Goal: Information Seeking & Learning: Compare options

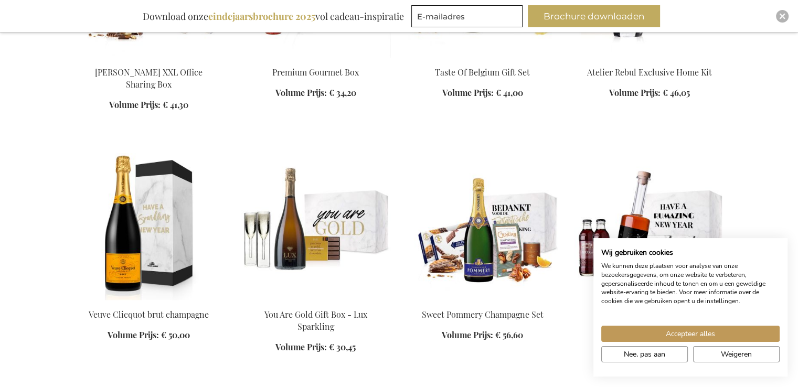
scroll to position [892, 0]
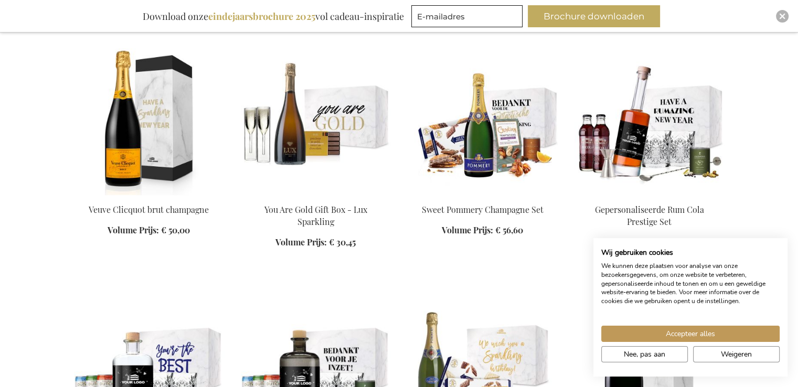
scroll to position [997, 0]
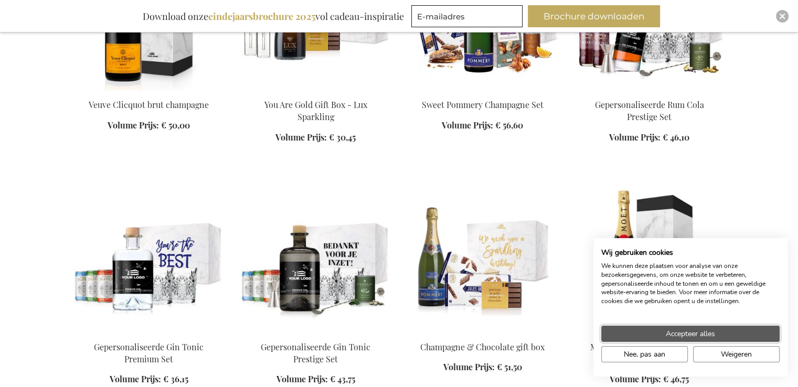
click at [694, 332] on span "Accepteer alles" at bounding box center [690, 333] width 49 height 11
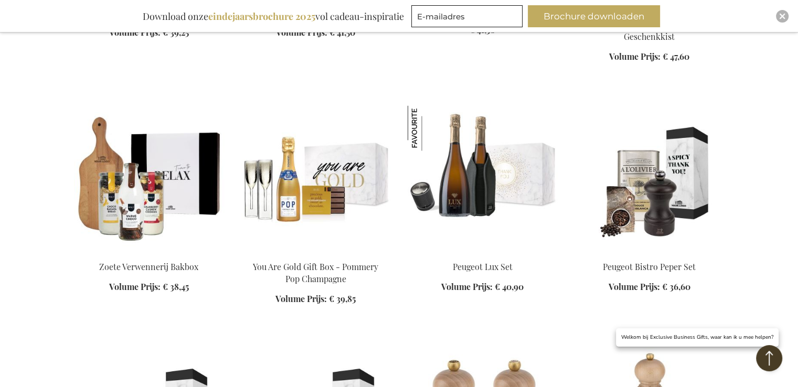
scroll to position [1731, 0]
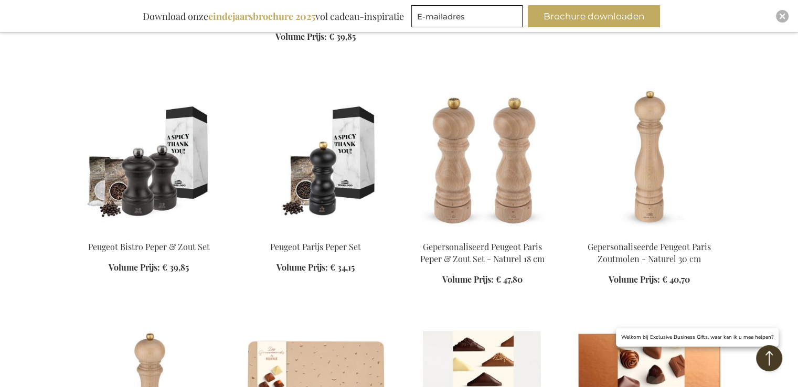
scroll to position [1888, 0]
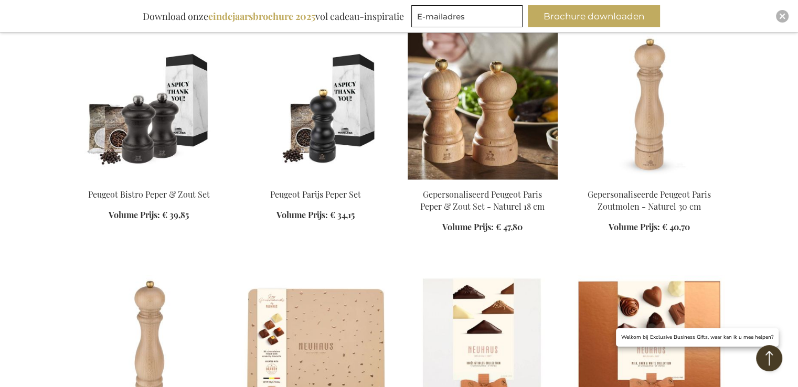
click at [496, 140] on img at bounding box center [483, 106] width 150 height 147
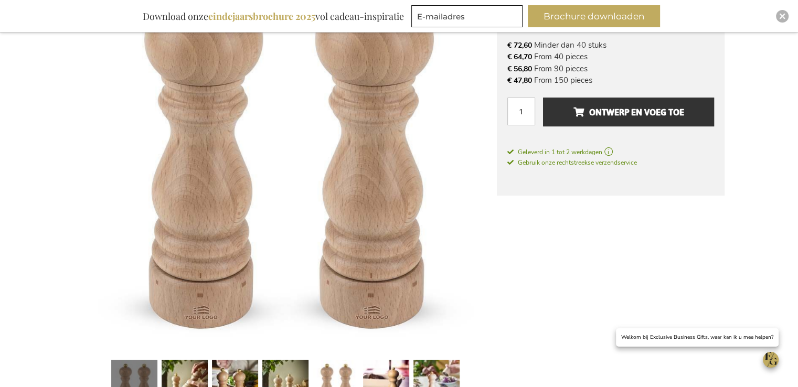
scroll to position [400, 0]
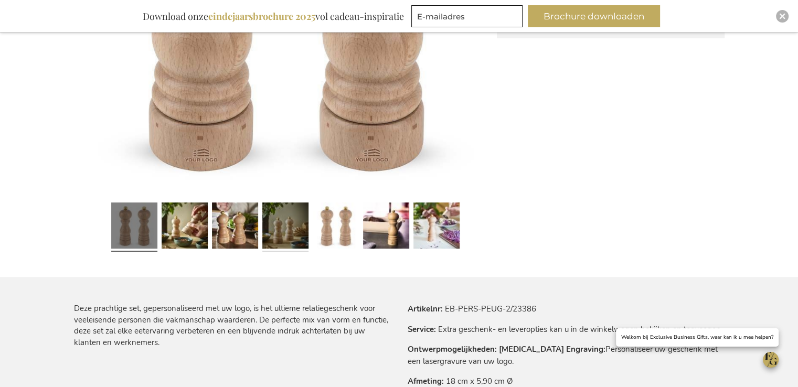
click at [264, 220] on link at bounding box center [285, 228] width 46 height 58
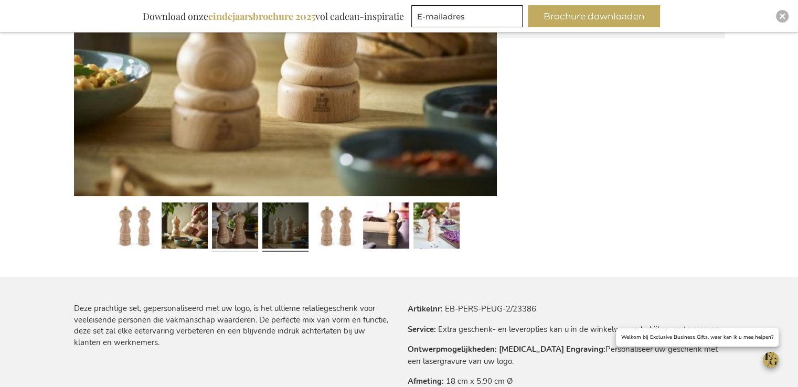
click at [230, 219] on link at bounding box center [235, 228] width 46 height 58
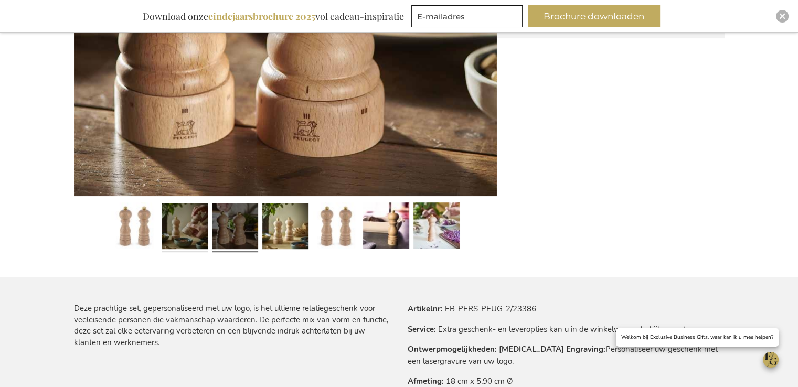
click at [183, 209] on link at bounding box center [185, 228] width 46 height 58
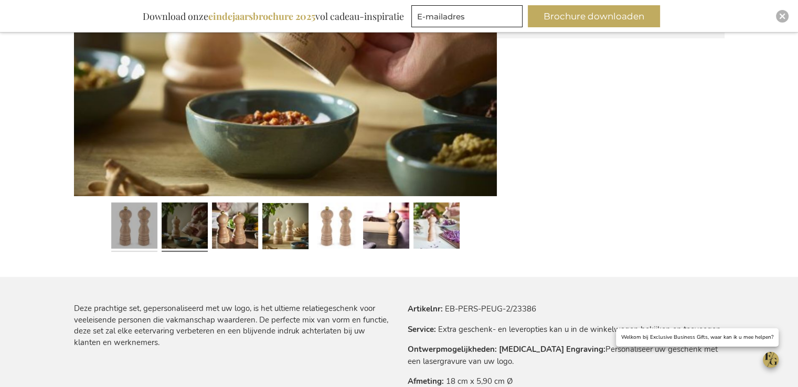
click at [148, 204] on link at bounding box center [134, 228] width 46 height 58
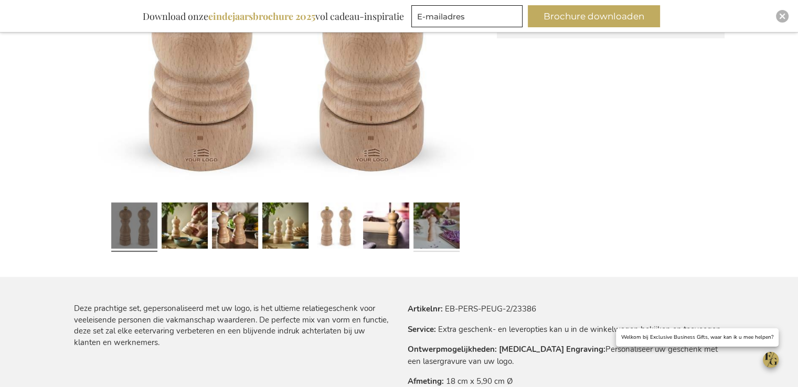
drag, startPoint x: 439, startPoint y: 231, endPoint x: 427, endPoint y: 229, distance: 12.2
click at [439, 231] on link at bounding box center [436, 228] width 46 height 58
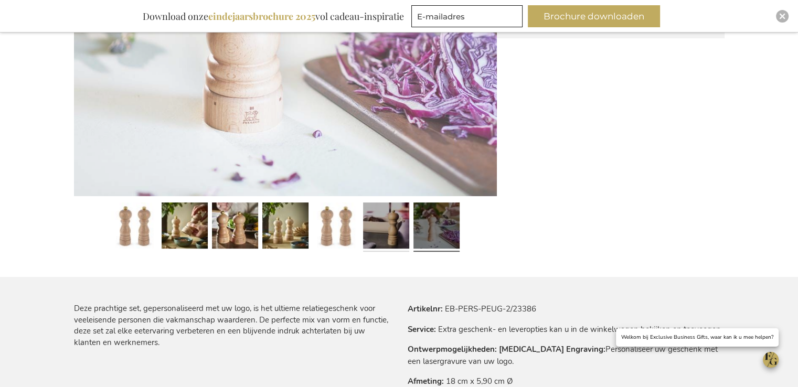
click at [385, 223] on link at bounding box center [386, 228] width 46 height 58
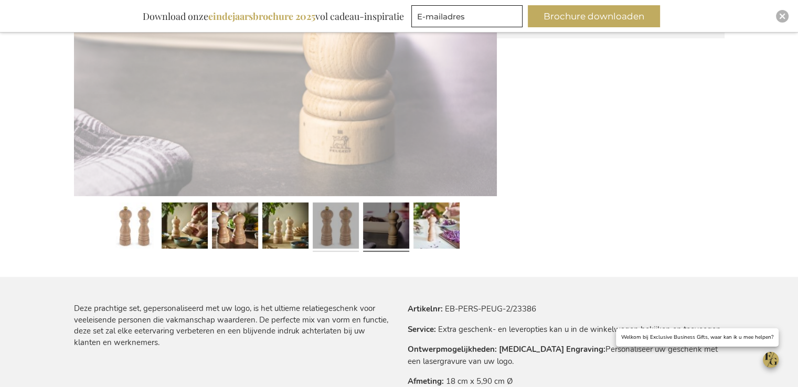
click at [324, 212] on link at bounding box center [336, 228] width 46 height 58
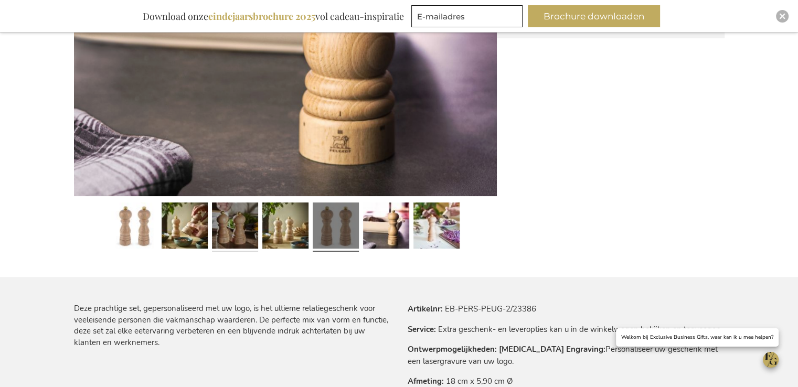
click at [255, 204] on link at bounding box center [235, 228] width 46 height 58
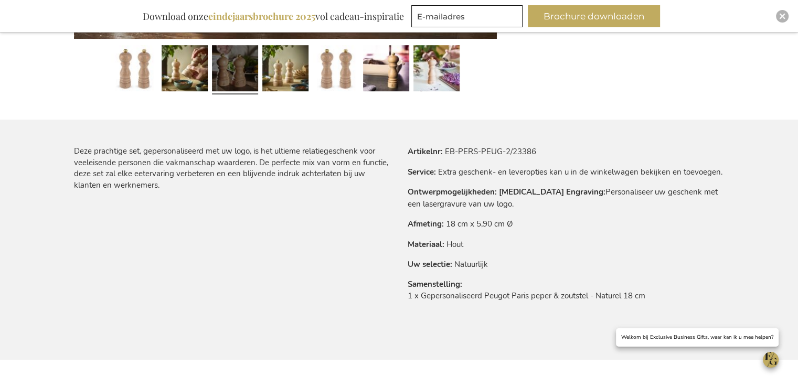
scroll to position [190, 0]
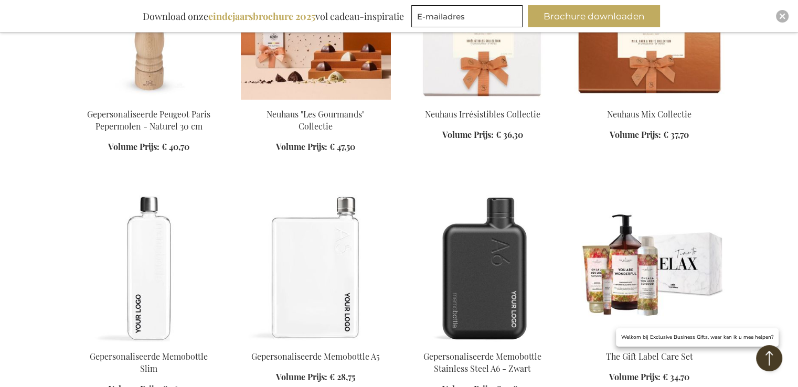
scroll to position [926, 0]
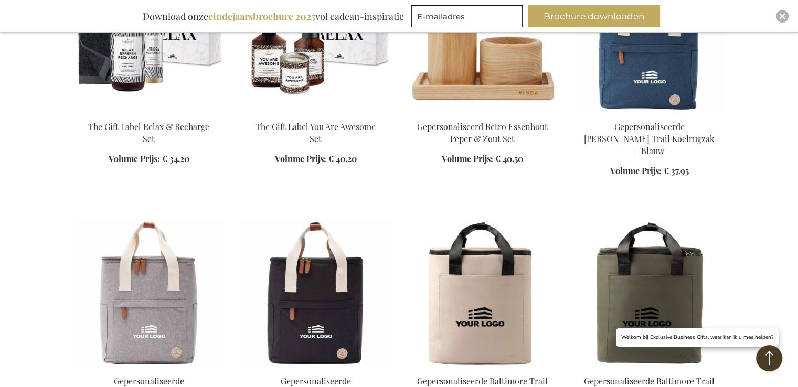
scroll to position [1398, 0]
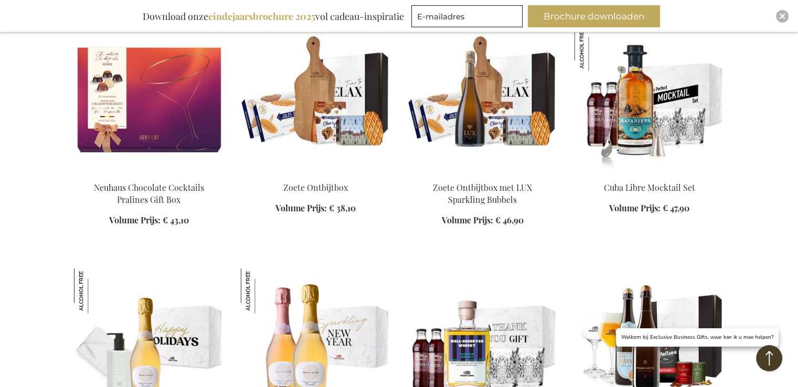
scroll to position [2133, 0]
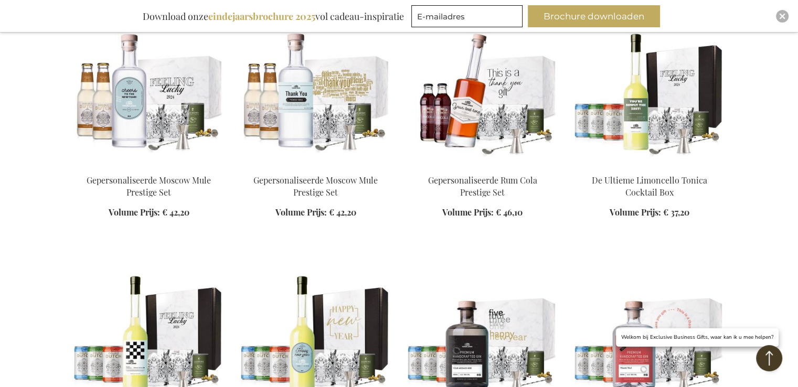
scroll to position [3234, 0]
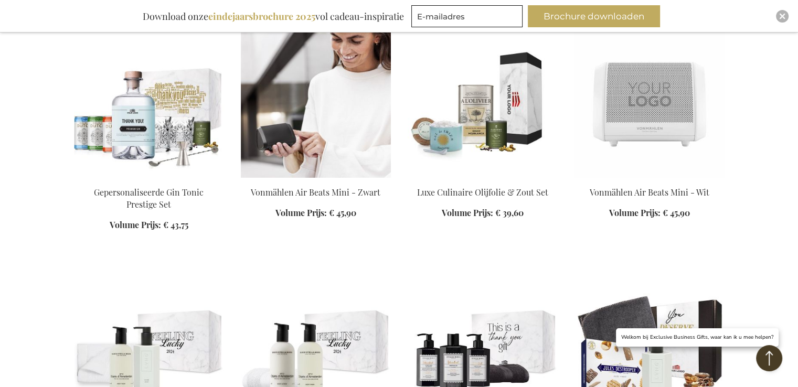
scroll to position [3496, 0]
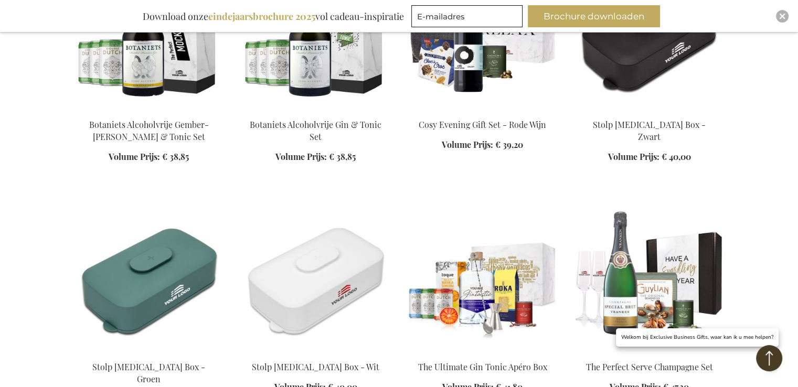
scroll to position [4546, 0]
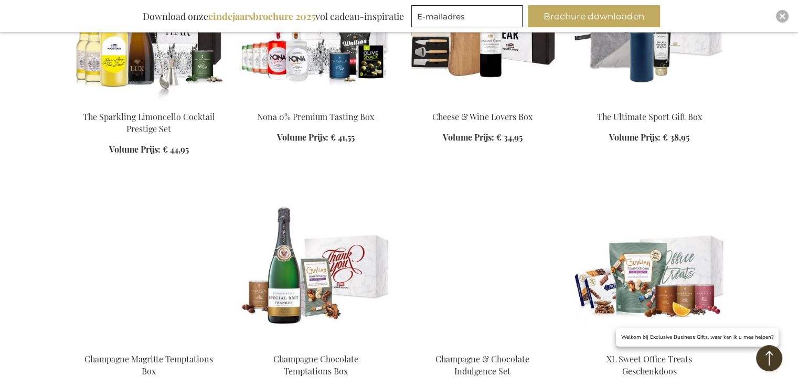
scroll to position [5070, 0]
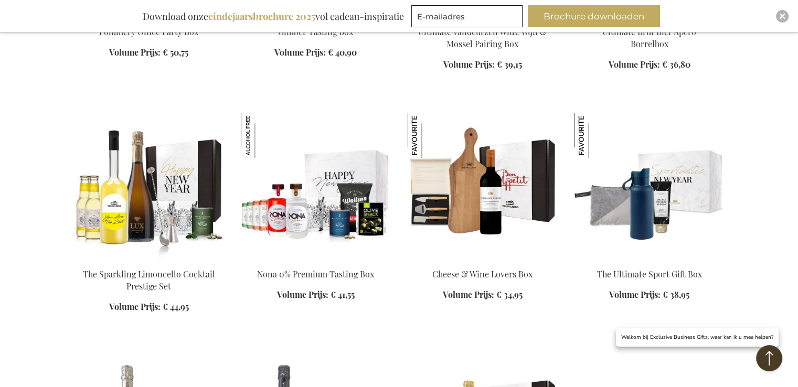
click at [486, 124] on img at bounding box center [483, 186] width 150 height 147
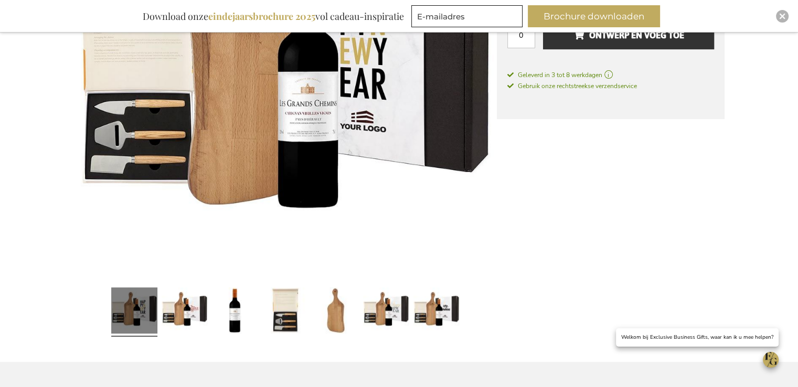
scroll to position [367, 0]
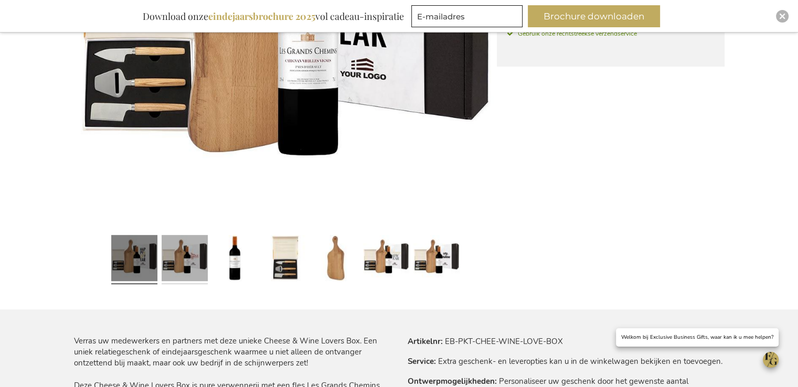
click at [199, 266] on link at bounding box center [185, 260] width 46 height 58
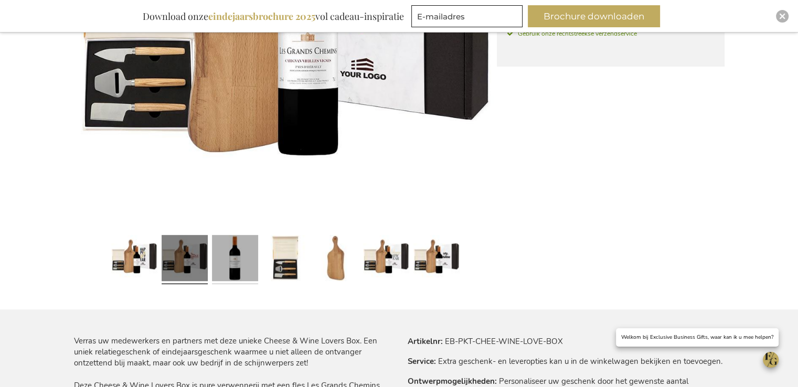
click at [241, 261] on link at bounding box center [235, 260] width 46 height 58
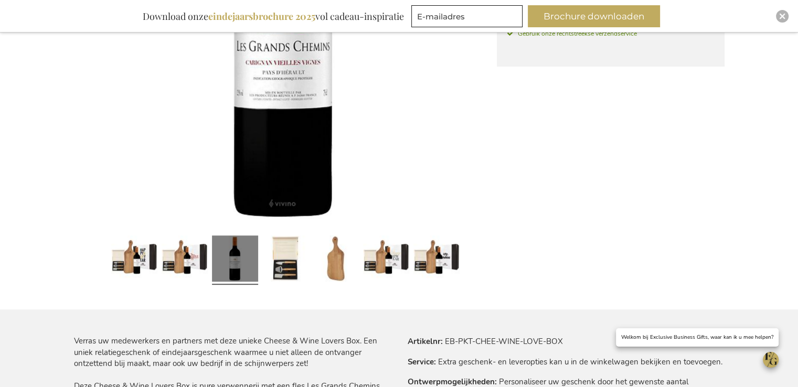
scroll to position [315, 0]
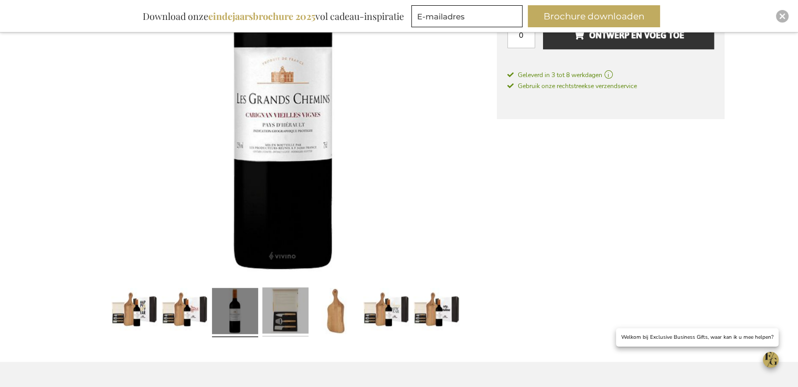
click at [278, 319] on link at bounding box center [285, 313] width 46 height 58
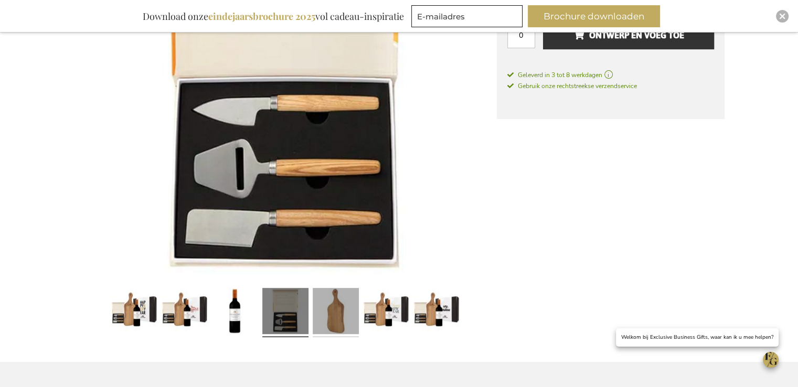
click at [335, 313] on link at bounding box center [336, 313] width 46 height 58
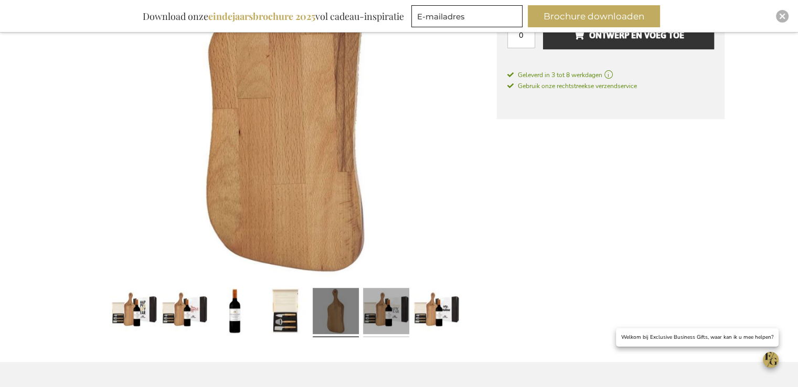
click at [382, 323] on link at bounding box center [386, 313] width 46 height 58
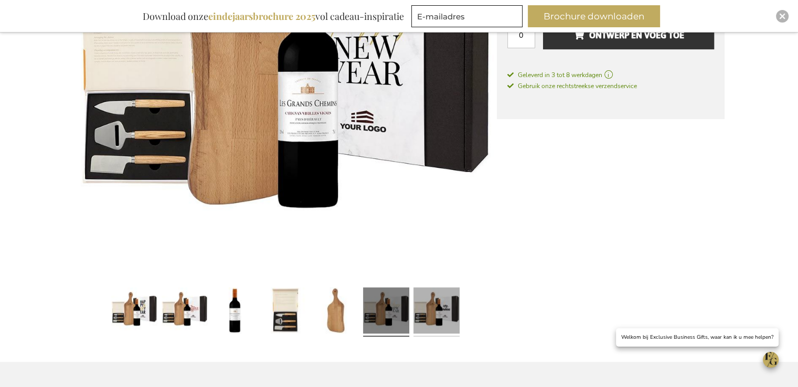
click at [446, 317] on link at bounding box center [436, 312] width 46 height 58
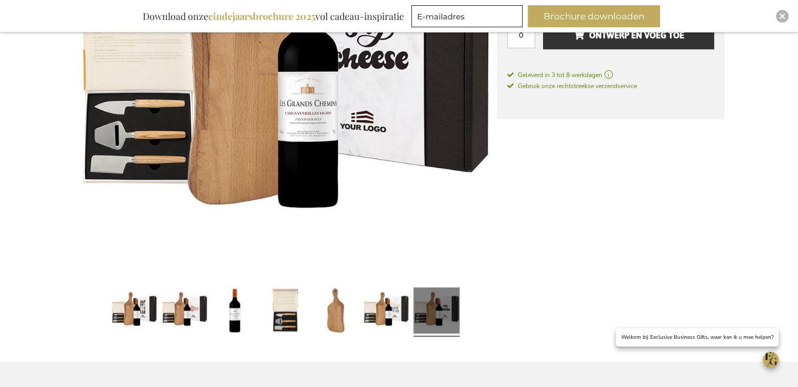
scroll to position [0, 0]
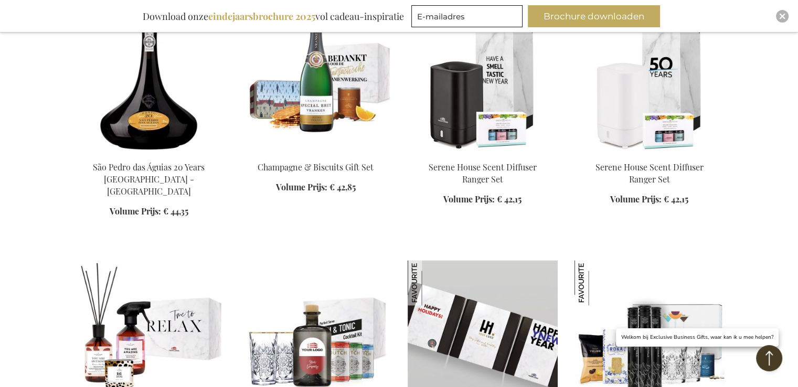
scroll to position [1641, 0]
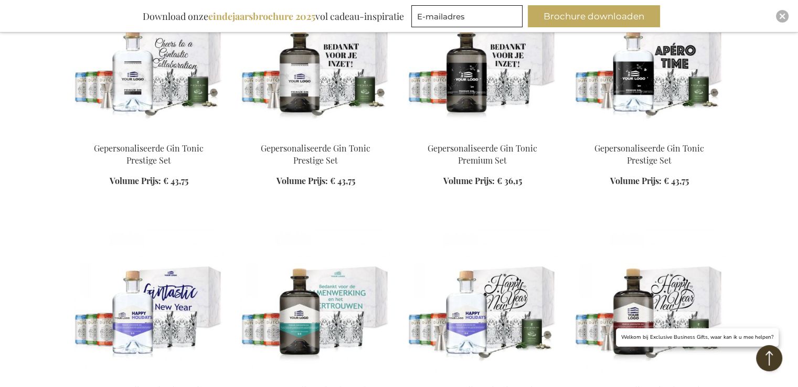
scroll to position [4316, 0]
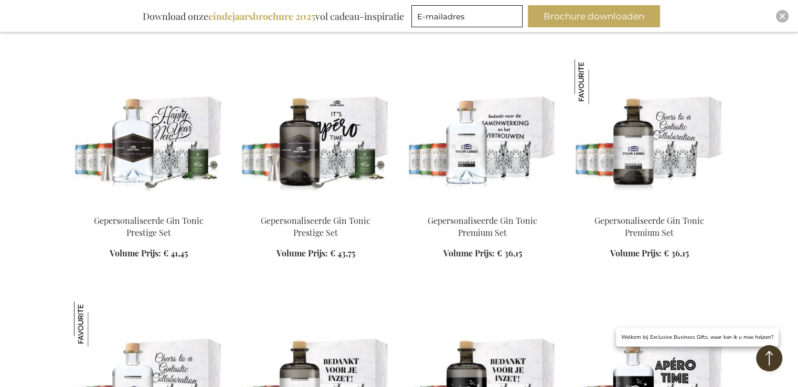
scroll to position [3372, 0]
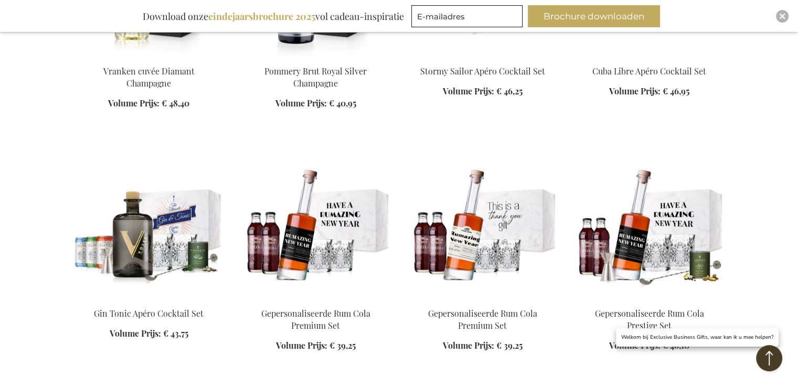
scroll to position [2795, 0]
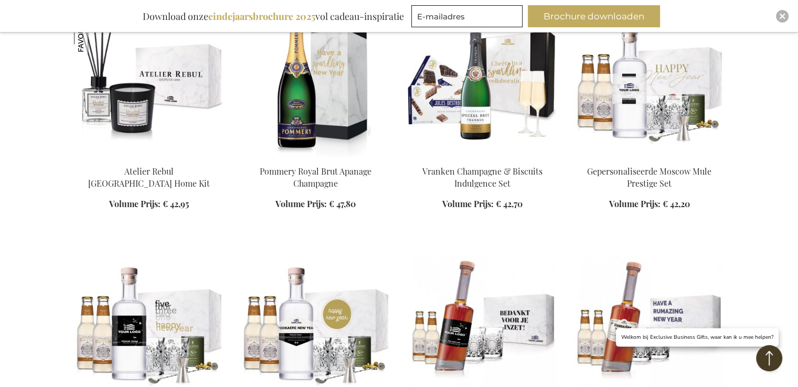
scroll to position [1955, 0]
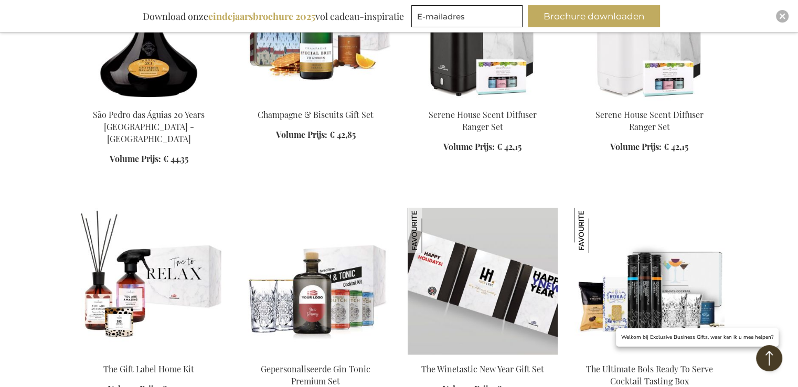
scroll to position [1326, 0]
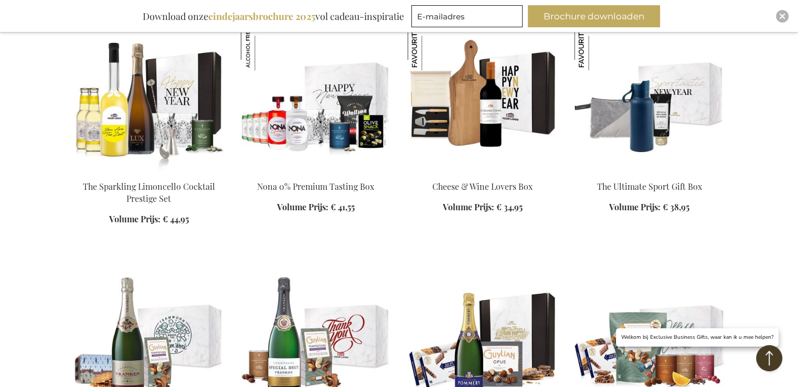
scroll to position [854, 0]
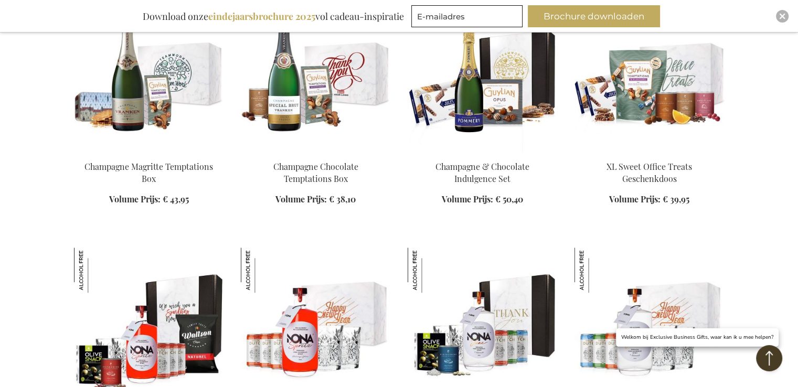
scroll to position [1116, 0]
